Goal: Task Accomplishment & Management: Manage account settings

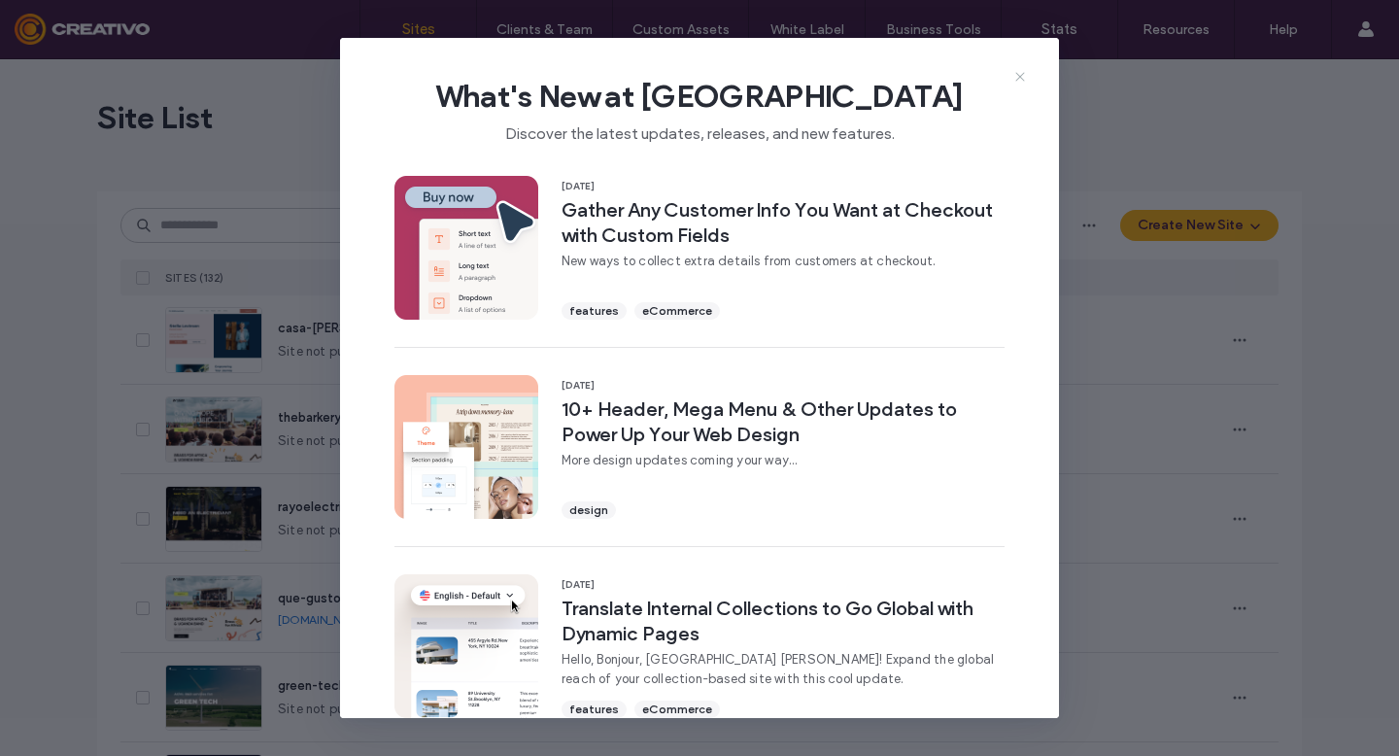
click at [1021, 80] on icon at bounding box center [1021, 77] width 16 height 16
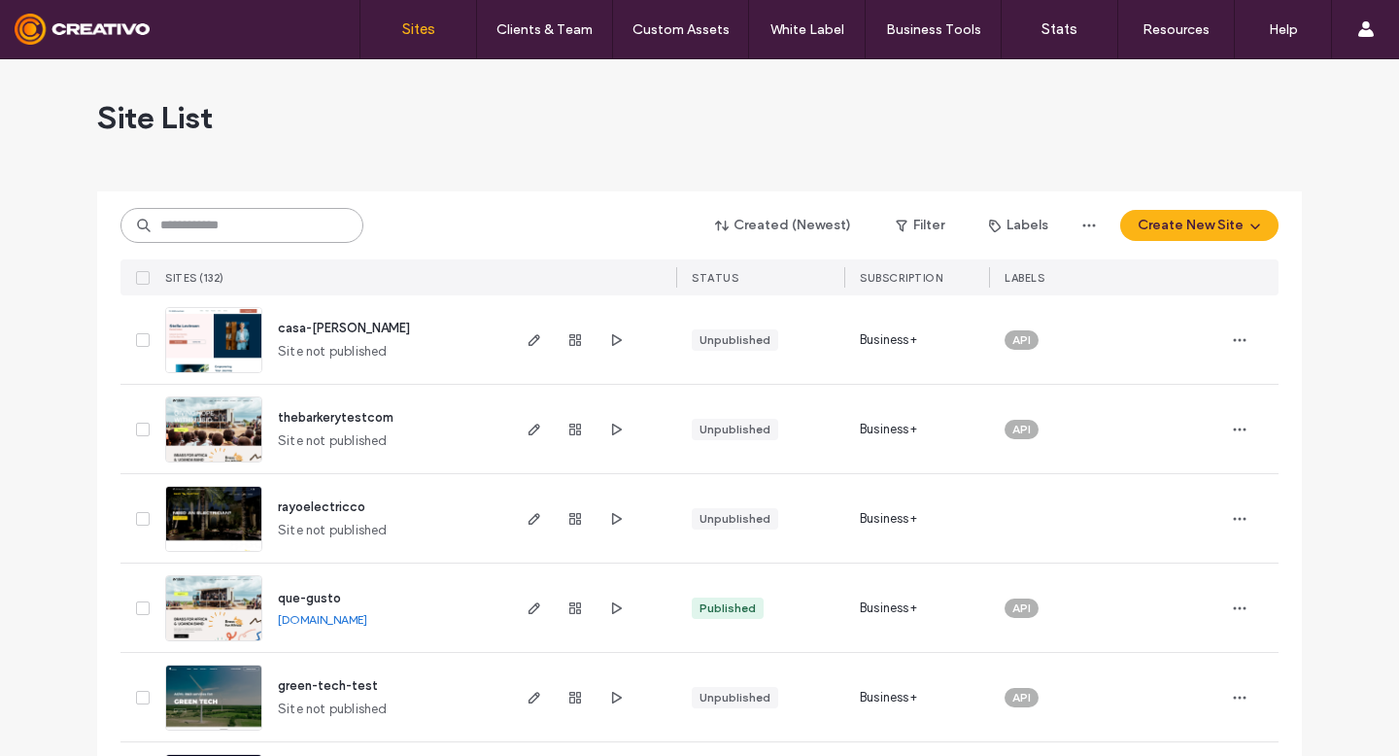
click at [241, 222] on input at bounding box center [241, 225] width 243 height 35
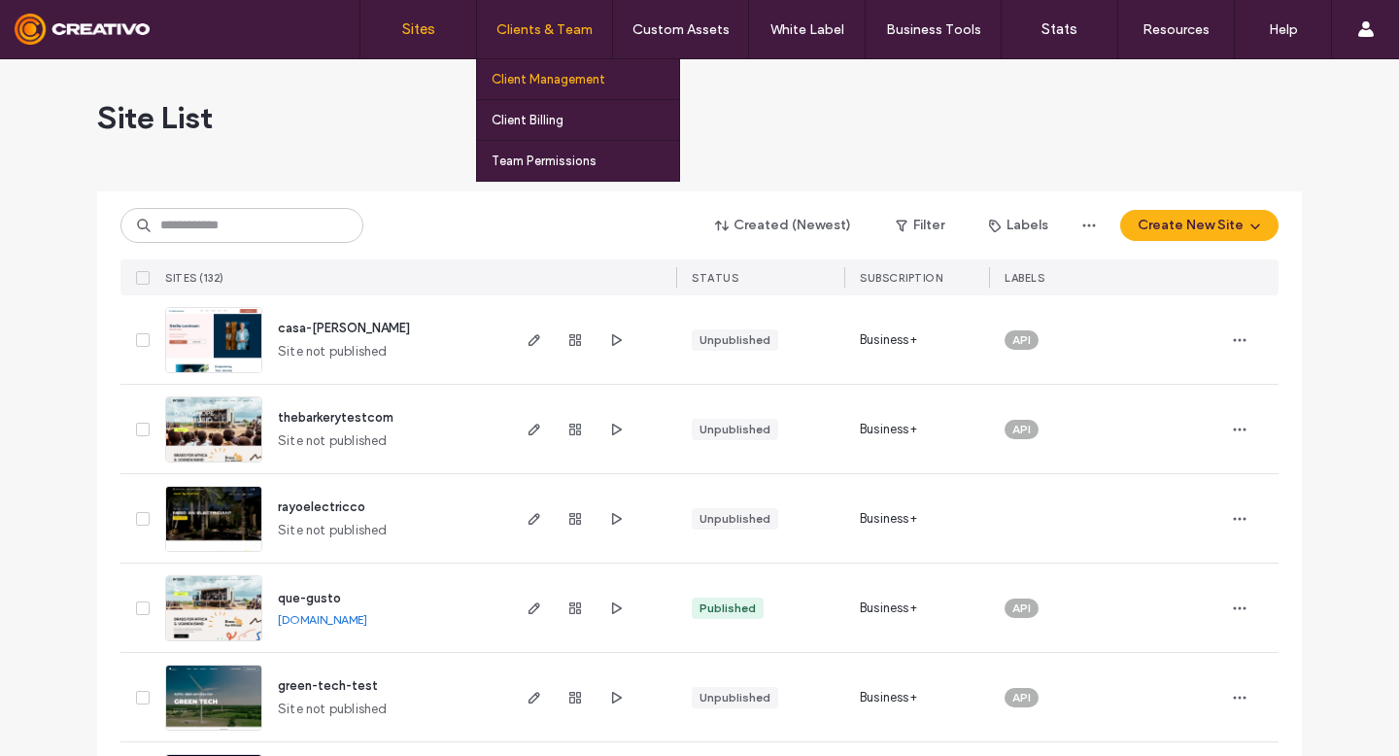
click at [553, 77] on label "Client Management" at bounding box center [549, 79] width 114 height 15
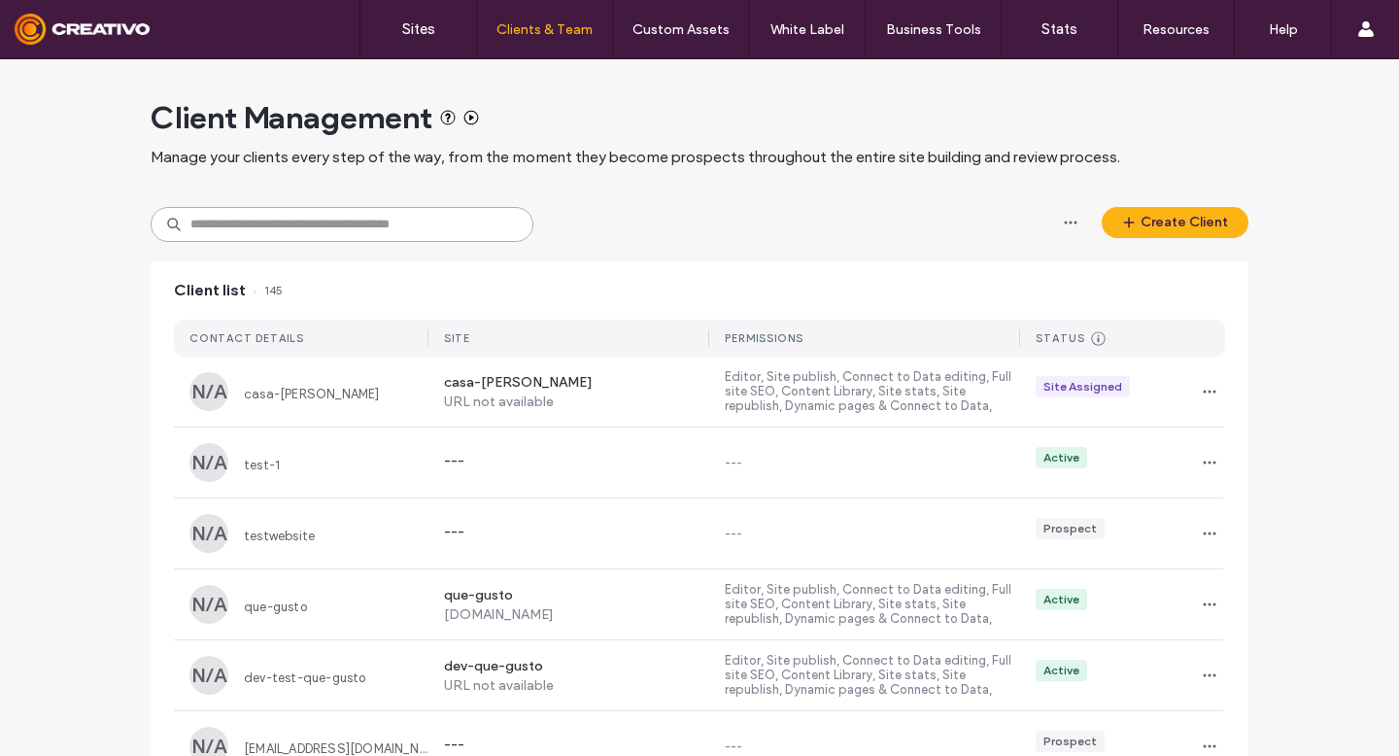
click at [326, 223] on input at bounding box center [342, 224] width 383 height 35
paste input "**********"
type input "**********"
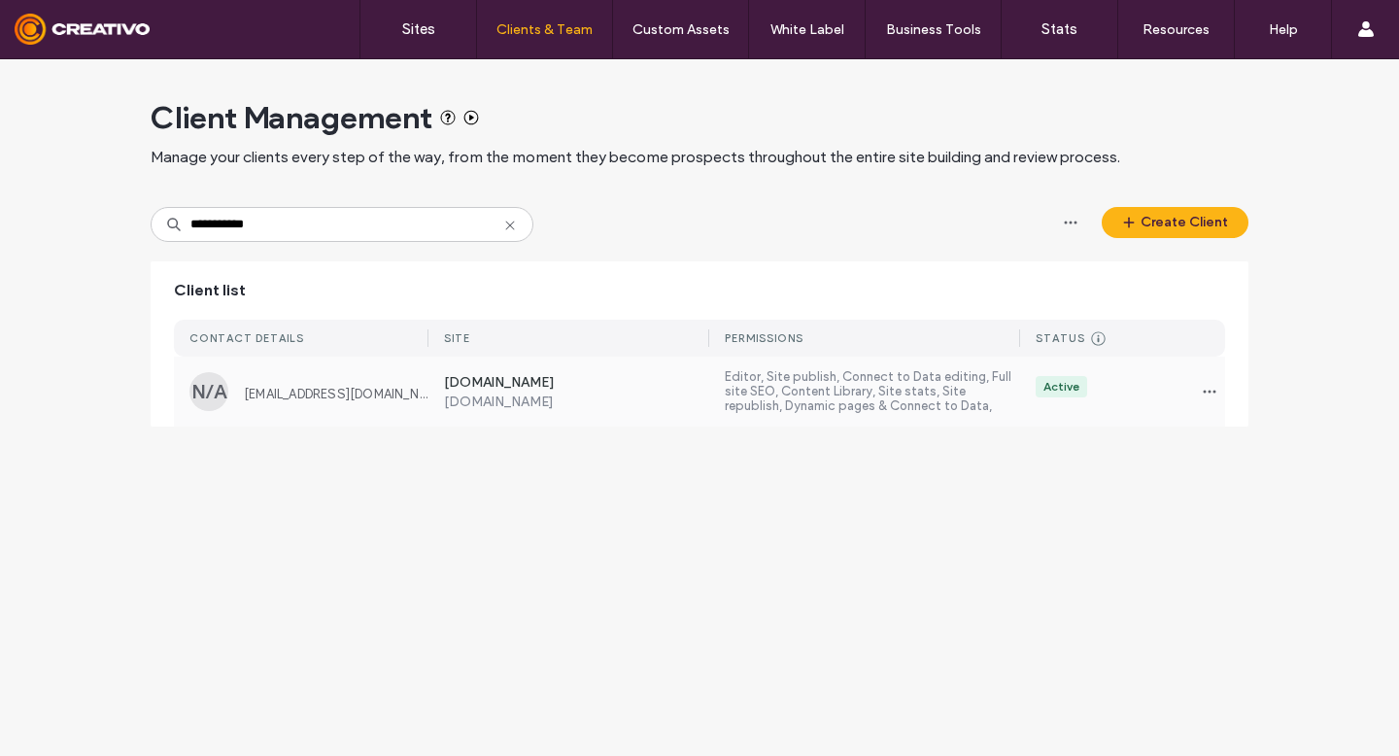
click at [602, 412] on div "mirabelmeds.com www.mirabelmeds.com Editor, Site publish, Connect to Data editi…" at bounding box center [827, 392] width 797 height 70
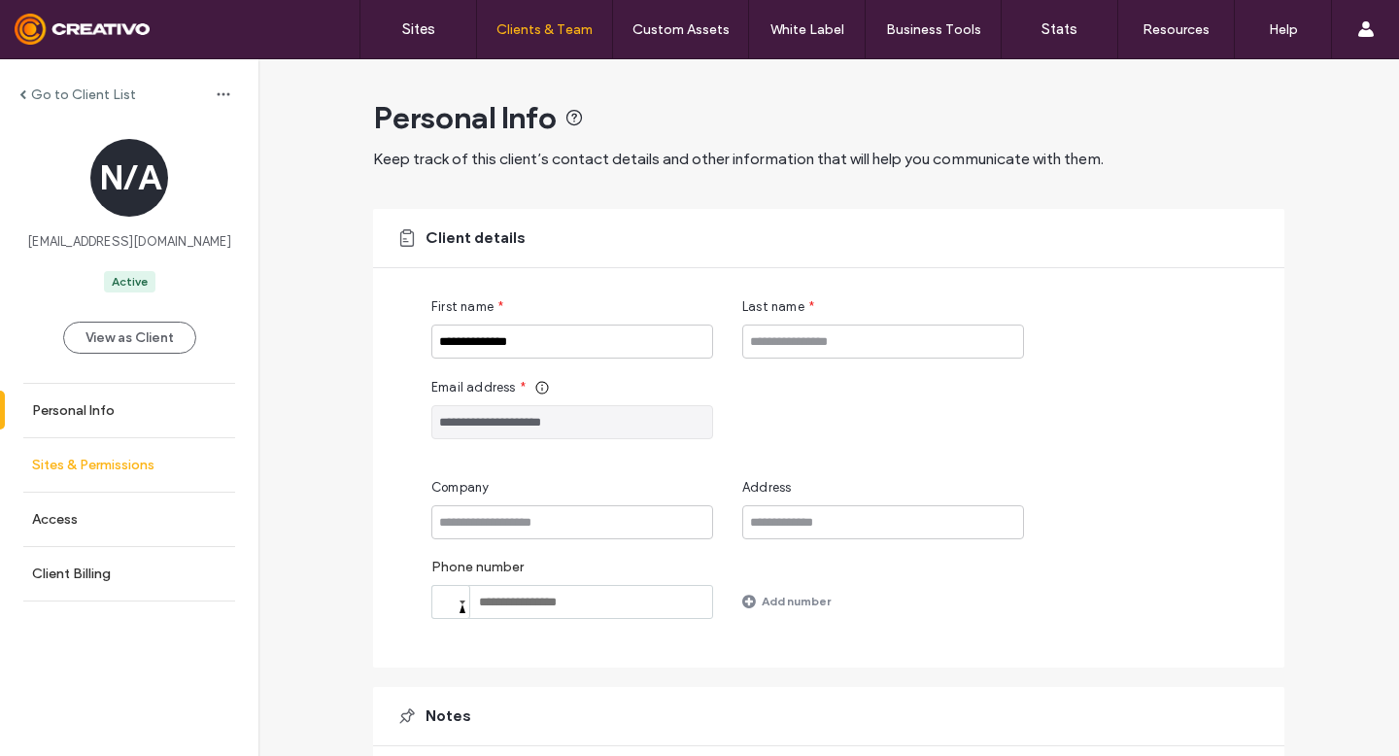
click at [63, 468] on label "Sites & Permissions" at bounding box center [93, 465] width 122 height 17
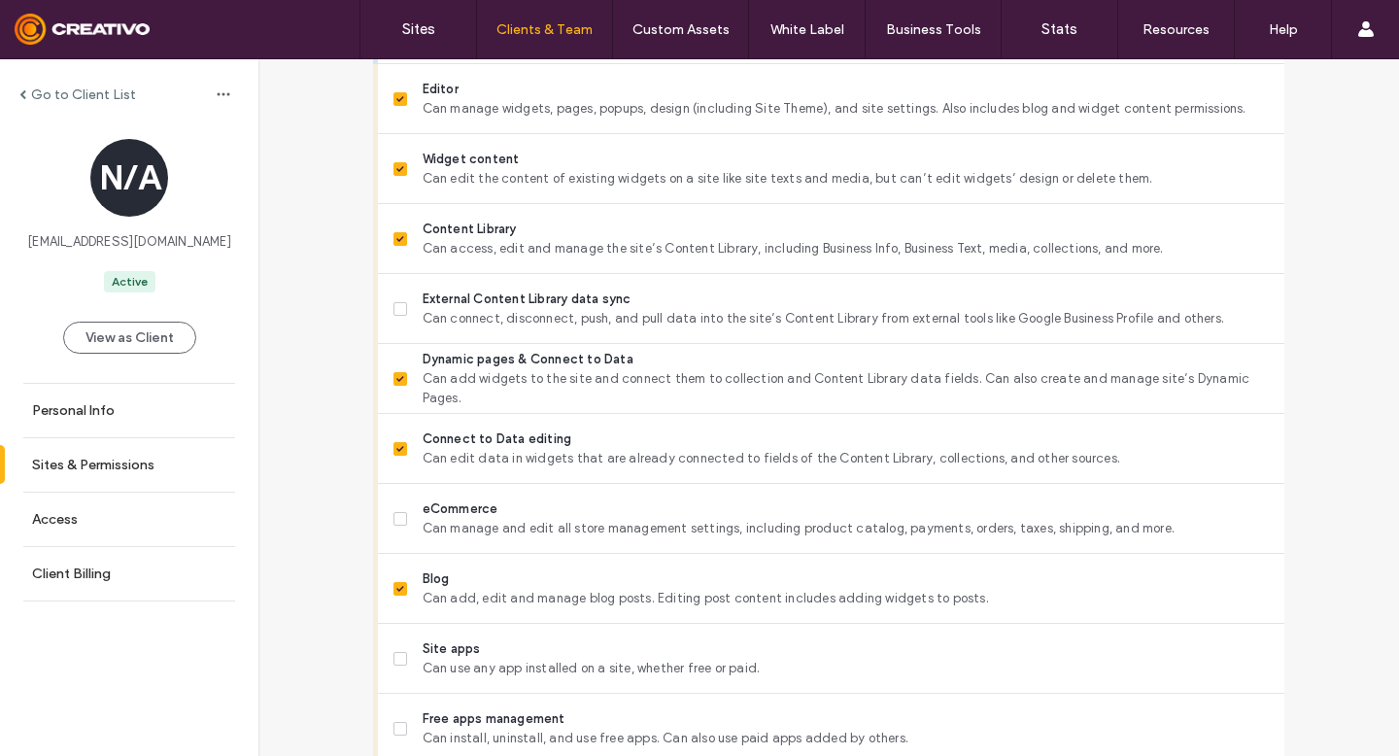
scroll to position [987, 0]
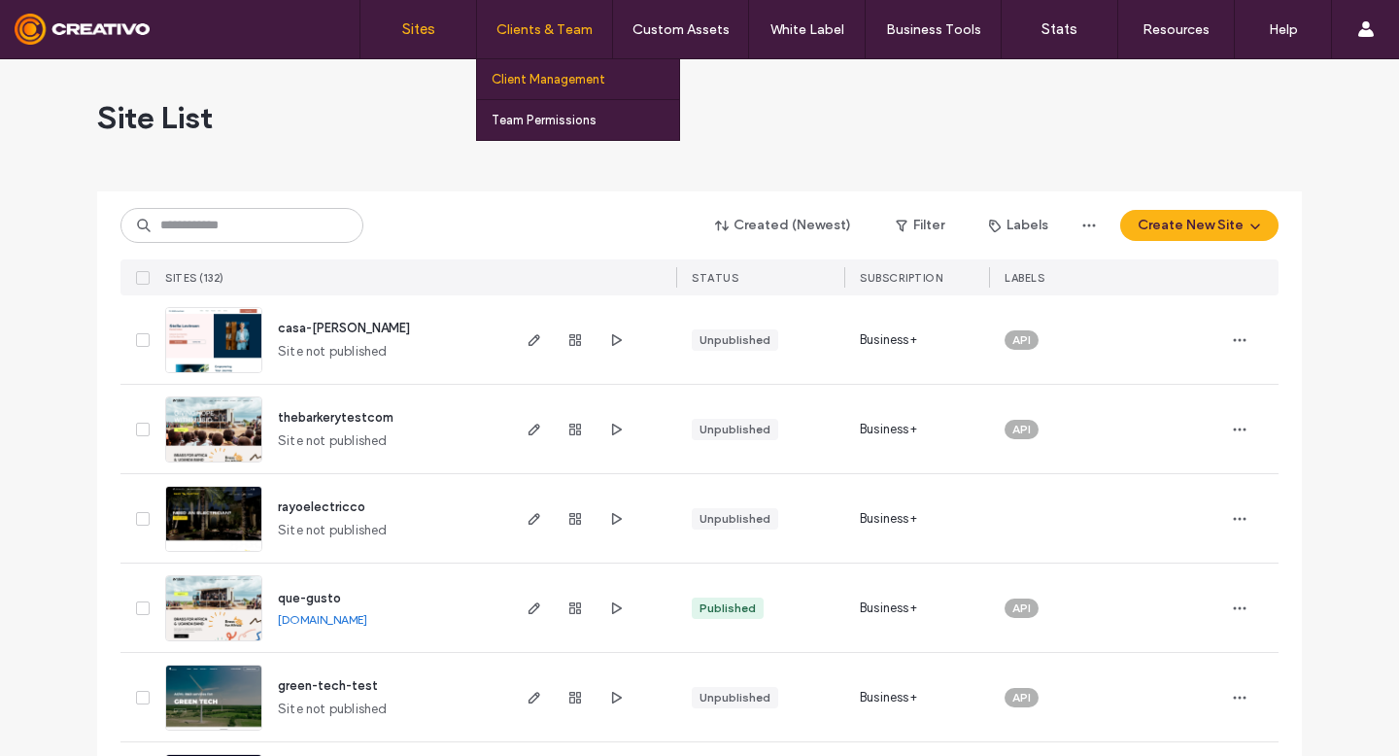
click at [569, 82] on label "Client Management" at bounding box center [549, 79] width 114 height 15
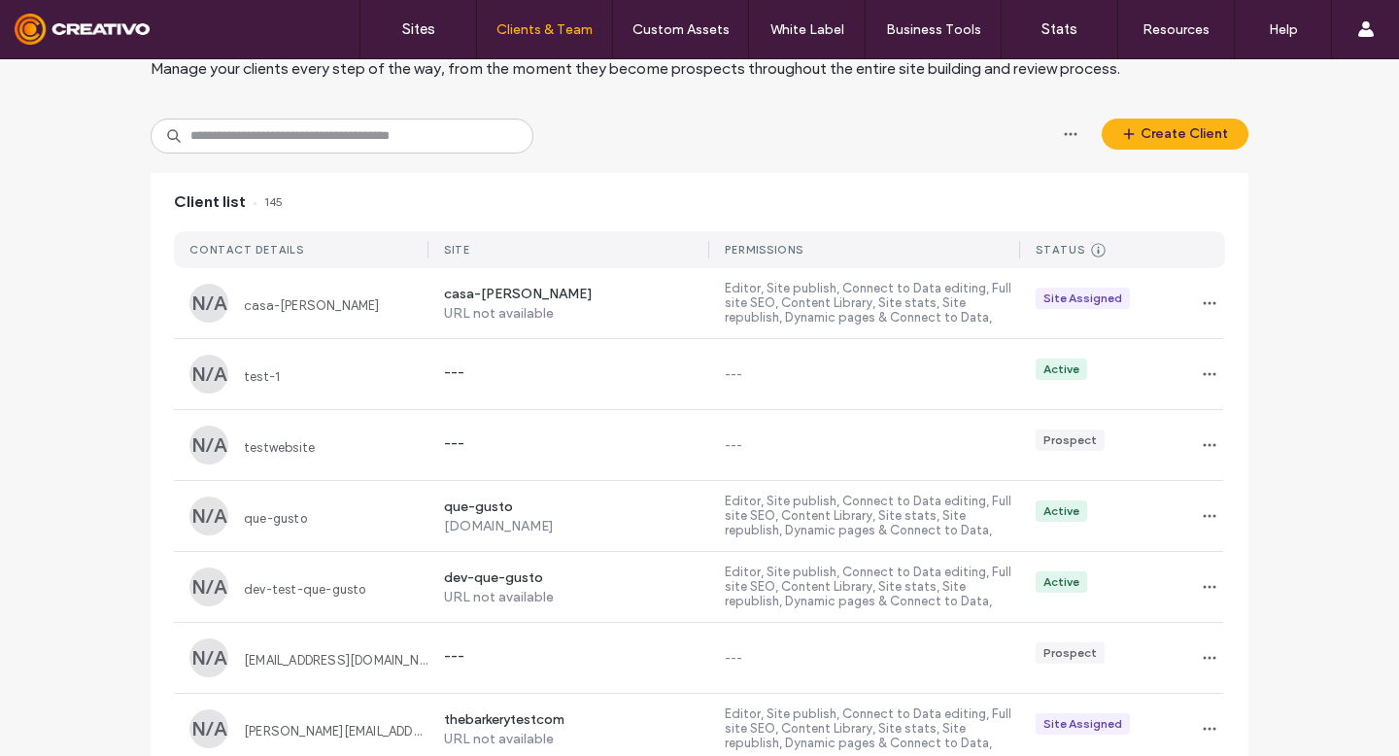
scroll to position [107, 0]
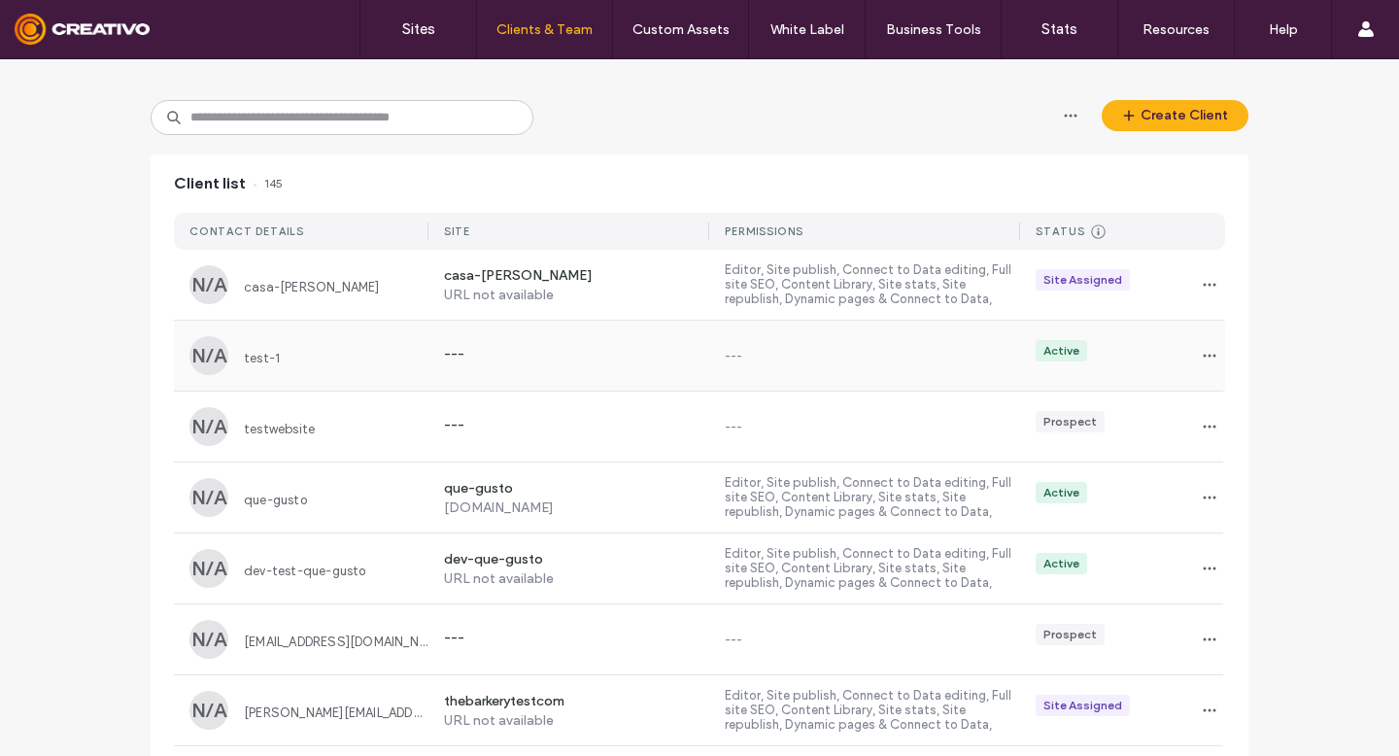
click at [558, 369] on div "--- --- Active" at bounding box center [827, 356] width 797 height 70
